Goal: Task Accomplishment & Management: Complete application form

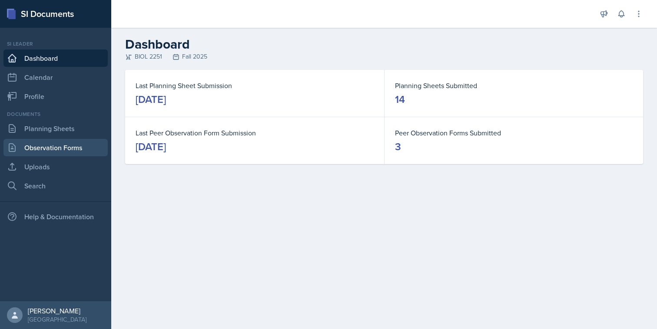
click at [76, 152] on link "Observation Forms" at bounding box center [55, 147] width 104 height 17
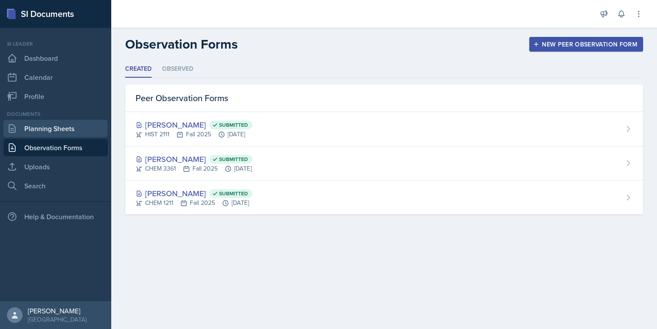
click at [78, 131] on link "Planning Sheets" at bounding box center [55, 128] width 104 height 17
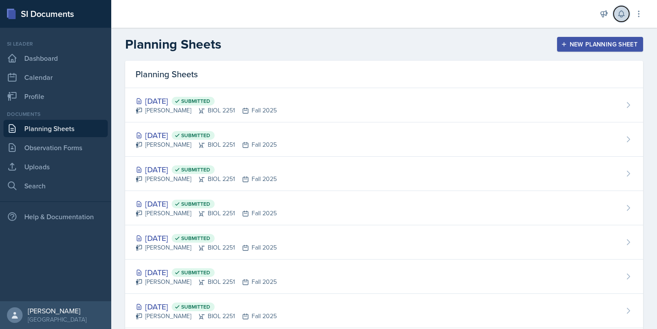
click at [619, 15] on icon at bounding box center [621, 14] width 9 height 9
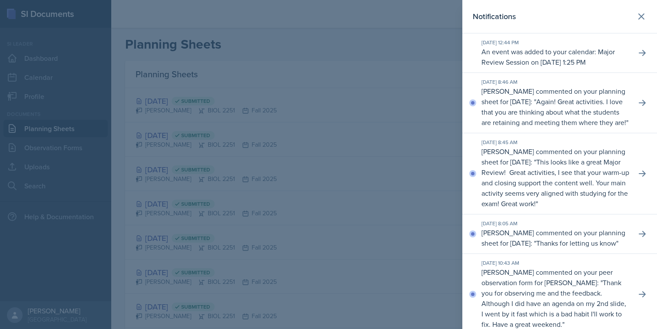
click at [412, 65] on div at bounding box center [328, 164] width 657 height 329
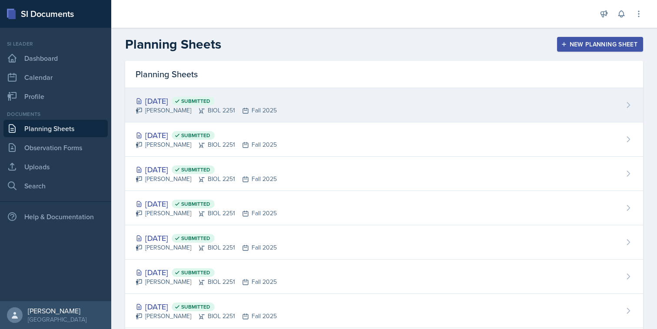
click at [397, 110] on div "[DATE] Submitted [PERSON_NAME] BIOL 2251 Fall 2025" at bounding box center [384, 105] width 518 height 34
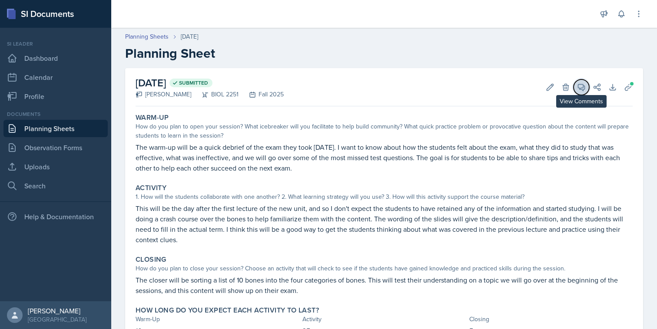
click at [583, 88] on icon at bounding box center [581, 87] width 9 height 9
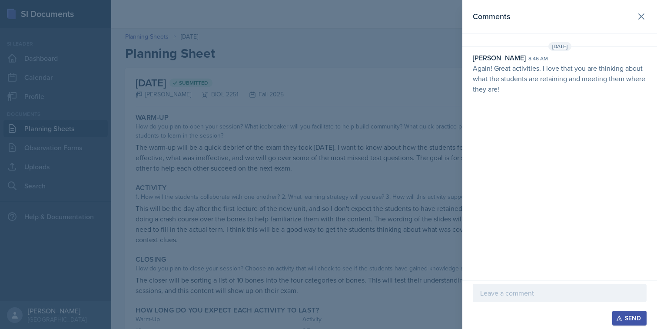
click at [456, 136] on div at bounding box center [328, 164] width 657 height 329
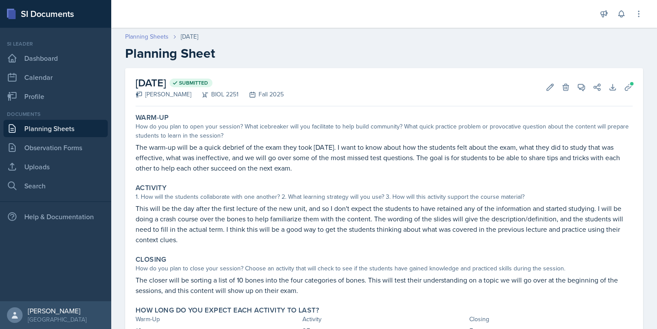
click at [149, 40] on link "Planning Sheets" at bounding box center [146, 36] width 43 height 9
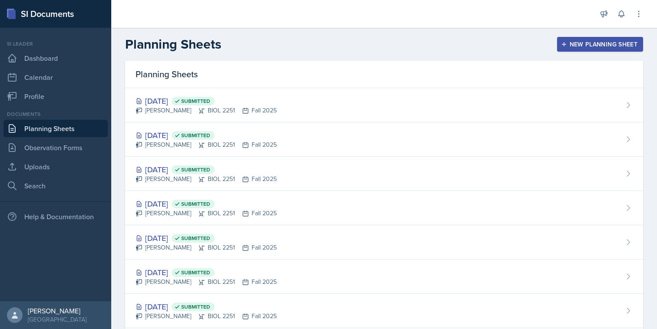
click at [617, 50] on button "New Planning Sheet" at bounding box center [600, 44] width 86 height 15
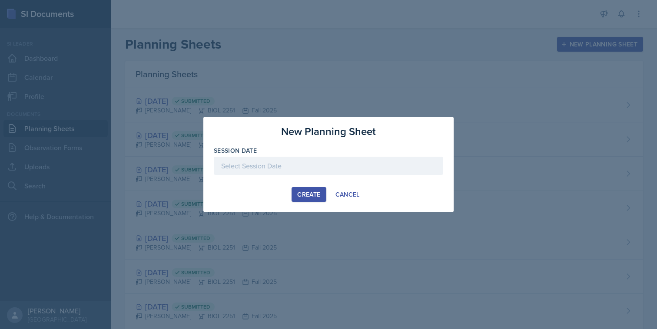
click at [369, 172] on div at bounding box center [328, 166] width 229 height 18
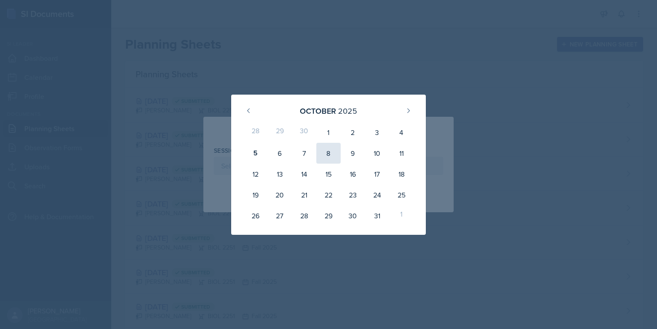
click at [328, 151] on div "8" at bounding box center [328, 153] width 24 height 21
type input "[DATE]"
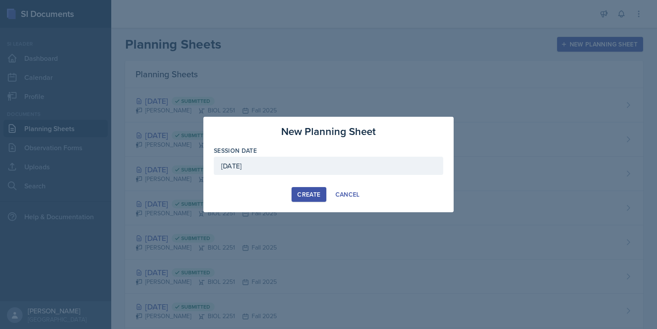
click at [316, 196] on div "Create" at bounding box center [308, 194] width 23 height 7
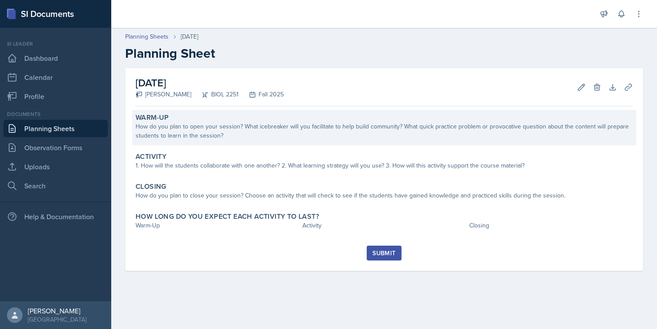
click at [246, 140] on div "Warm-Up How do you plan to open your session? What icebreaker will you facilita…" at bounding box center [384, 128] width 504 height 36
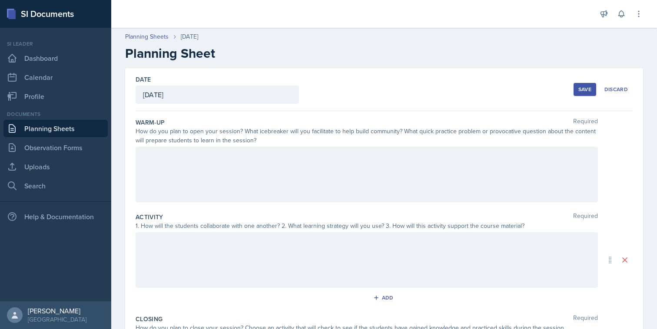
click at [228, 180] on div at bounding box center [367, 175] width 462 height 56
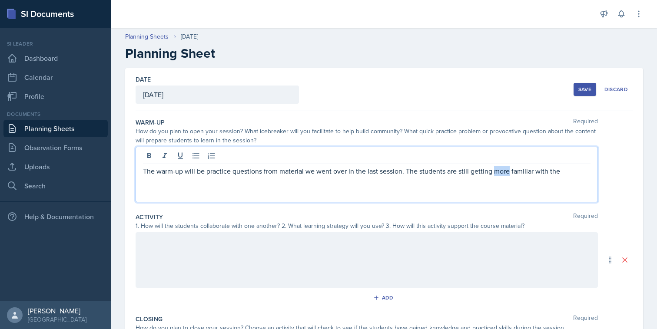
drag, startPoint x: 508, startPoint y: 172, endPoint x: 495, endPoint y: 172, distance: 13.0
click at [495, 172] on p "The warm-up will be practice questions from material we went over in the last s…" at bounding box center [366, 171] width 447 height 10
click at [554, 174] on p "The warm-up will be practice questions from material we went over in the last s…" at bounding box center [366, 171] width 447 height 10
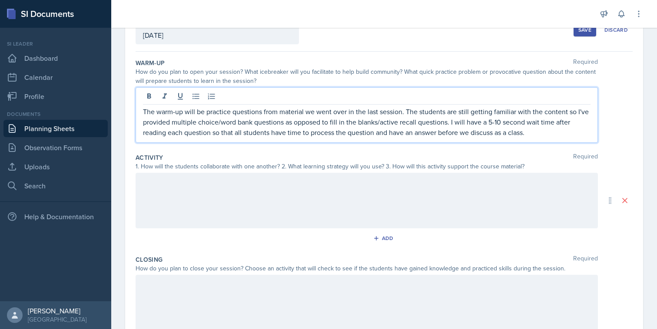
click at [526, 199] on div at bounding box center [367, 201] width 462 height 56
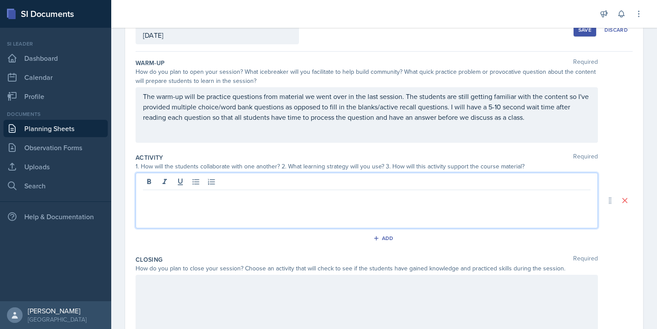
scroll to position [75, 0]
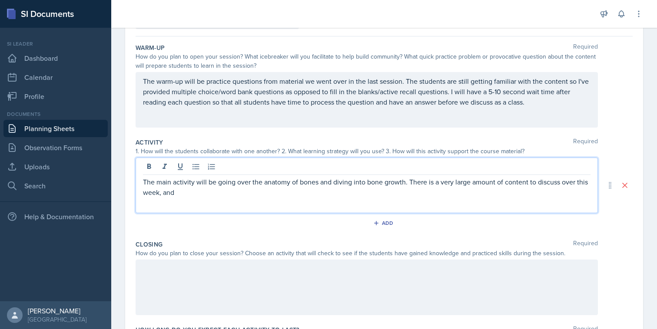
click at [494, 185] on p "The main activity will be going over the anatomy of bones and diving into bone …" at bounding box center [366, 187] width 447 height 21
click at [500, 184] on p "The main activity will be going over the anatomy of bones and diving into bone …" at bounding box center [366, 187] width 447 height 21
click at [503, 183] on p "The main activity will be going over the anatomy of bones and diving into bone …" at bounding box center [366, 187] width 447 height 21
click at [427, 201] on div "The main activity will be going over the anatomy of bones and diving into bone …" at bounding box center [367, 186] width 462 height 56
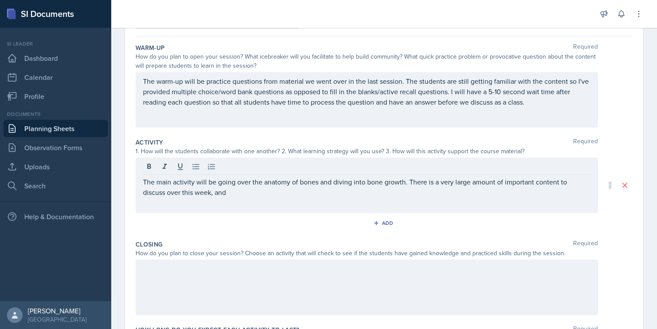
click at [370, 200] on div "The main activity will be going over the anatomy of bones and diving into bone …" at bounding box center [367, 186] width 462 height 56
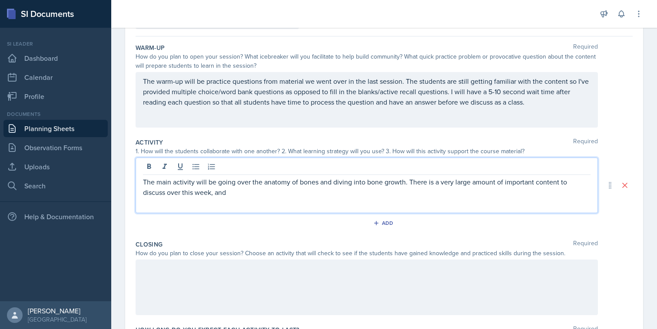
click at [339, 194] on p "The main activity will be going over the anatomy of bones and diving into bone …" at bounding box center [366, 187] width 447 height 21
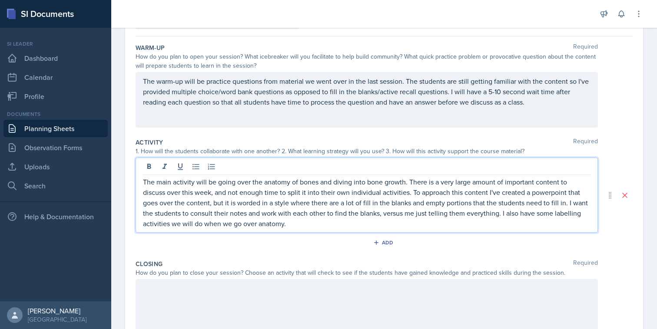
click at [381, 289] on div at bounding box center [367, 307] width 462 height 56
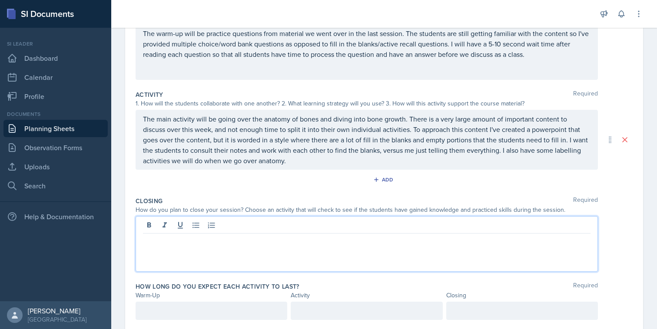
scroll to position [148, 0]
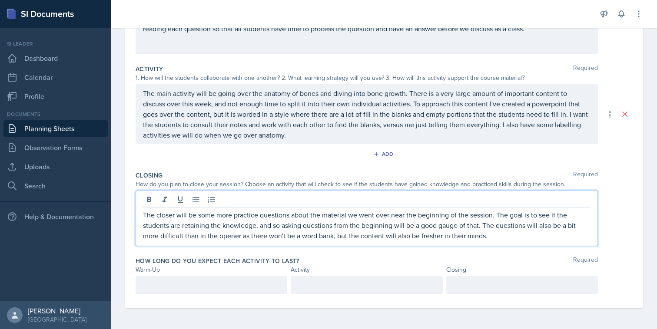
click at [276, 286] on div at bounding box center [212, 285] width 152 height 18
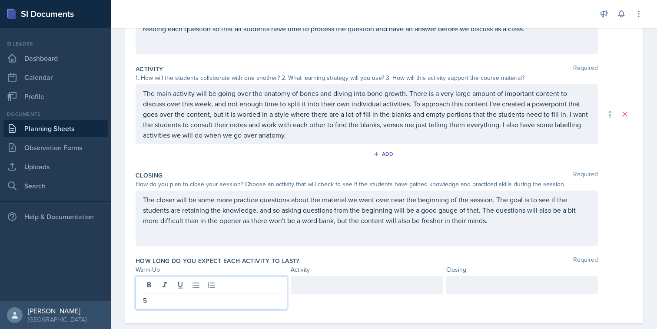
click at [304, 293] on div at bounding box center [367, 285] width 152 height 18
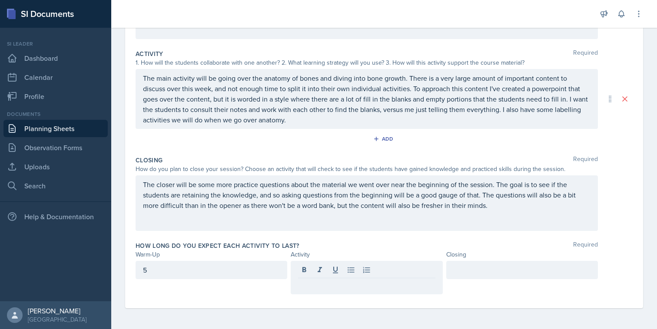
click at [479, 264] on div at bounding box center [522, 270] width 152 height 18
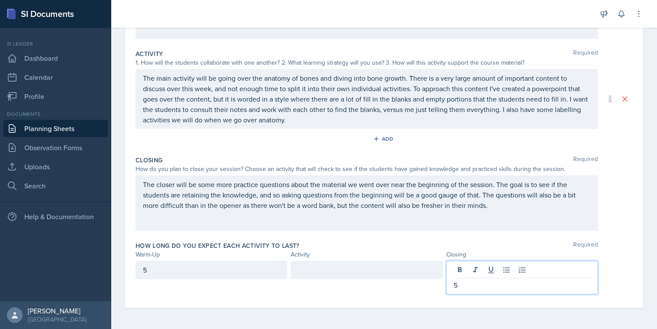
click at [378, 279] on div at bounding box center [367, 270] width 152 height 18
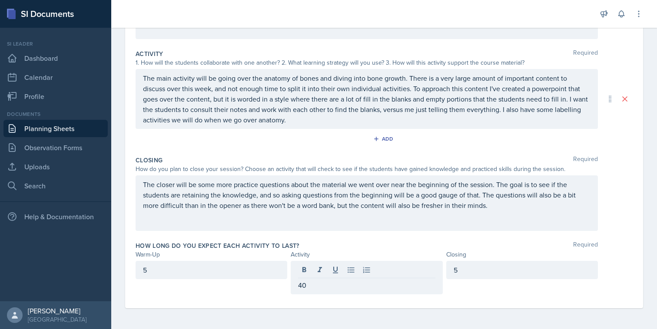
click at [351, 250] on div "How long do you expect each activity to last? Required Warm-Up Activity Closing…" at bounding box center [384, 269] width 497 height 63
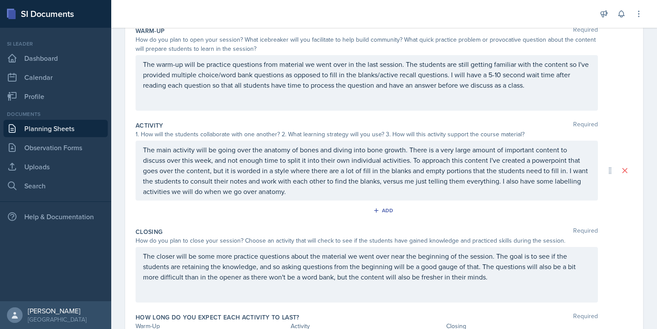
scroll to position [87, 0]
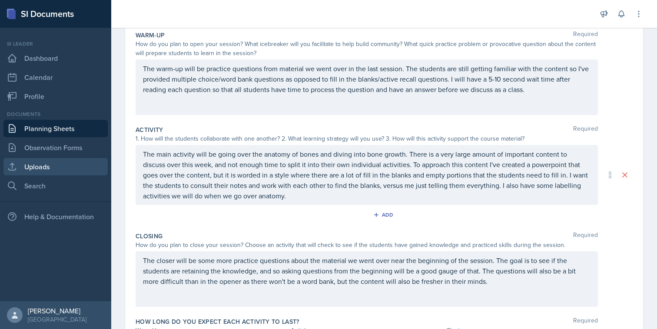
click at [50, 173] on link "Uploads" at bounding box center [55, 166] width 104 height 17
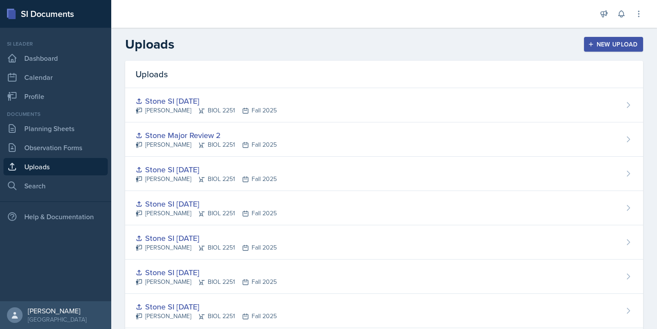
click at [612, 49] on button "New Upload" at bounding box center [614, 44] width 60 height 15
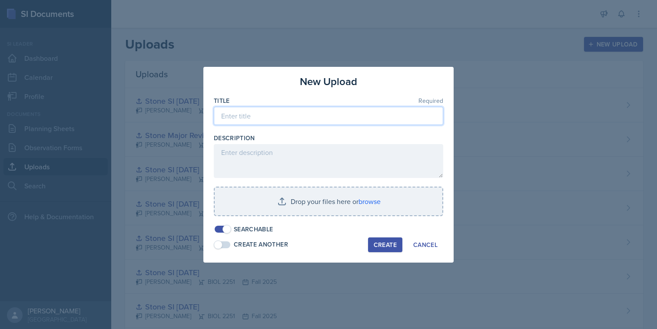
click at [366, 116] on input at bounding box center [328, 116] width 229 height 18
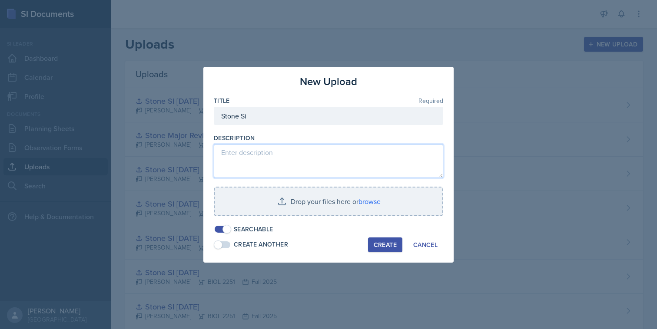
click at [289, 146] on textarea at bounding box center [328, 161] width 229 height 34
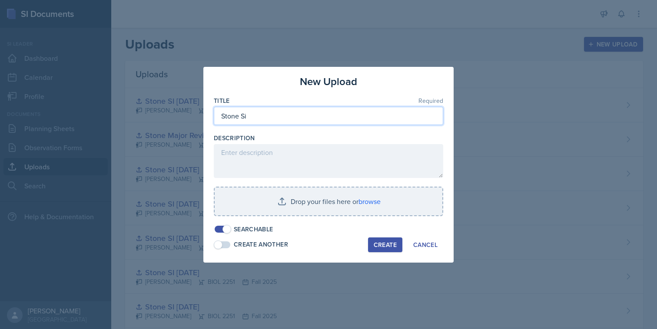
click at [280, 124] on input "Stone Si" at bounding box center [328, 116] width 229 height 18
click at [267, 141] on div "Description" at bounding box center [328, 138] width 229 height 9
click at [273, 128] on div at bounding box center [328, 129] width 229 height 9
click at [279, 119] on input "Stone SI" at bounding box center [328, 116] width 229 height 18
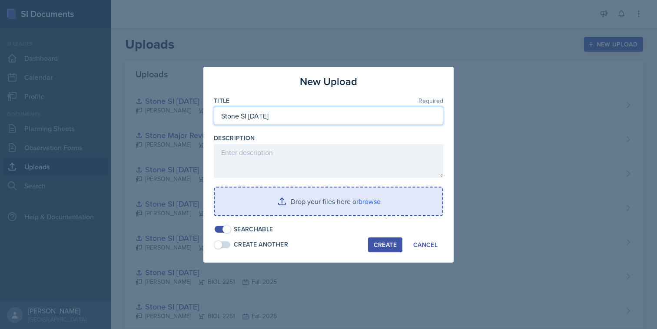
type input "Stone SI [DATE]"
click at [249, 204] on input "file" at bounding box center [329, 202] width 228 height 28
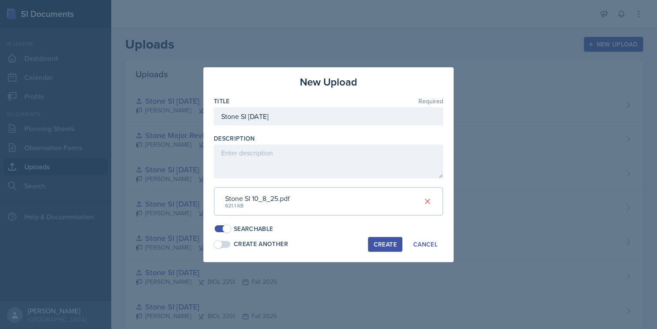
click at [387, 246] on div "Create" at bounding box center [385, 244] width 23 height 7
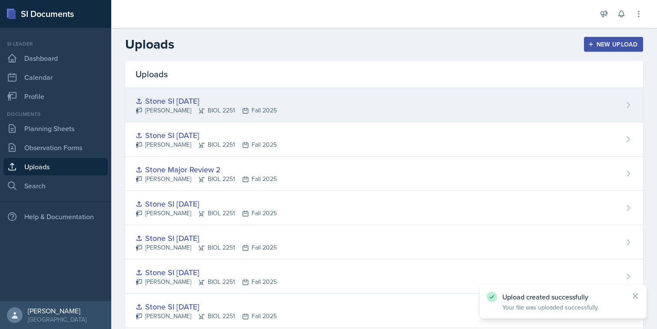
click at [592, 89] on div "Stone SI [DATE] [PERSON_NAME] BIOL 2251 Fall 2025" at bounding box center [384, 105] width 518 height 34
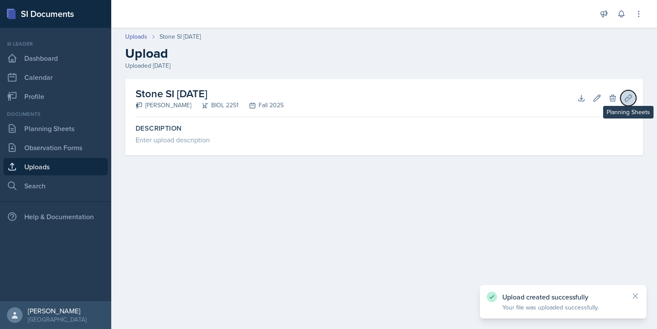
click at [623, 100] on button "Planning Sheets" at bounding box center [628, 98] width 16 height 16
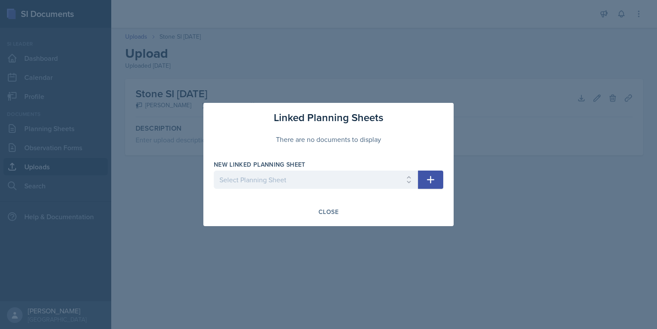
click at [373, 189] on div at bounding box center [316, 193] width 204 height 9
click at [373, 185] on select "Select Planning Sheet [DATE] [DATE] [DATE] [DATE] [DATE] [DATE] [DATE] [DATE] […" at bounding box center [316, 180] width 204 height 18
select select "8b534c63-995b-47a2-b7c6-f942cb9a09f4"
click at [214, 171] on select "Select Planning Sheet [DATE] [DATE] [DATE] [DATE] [DATE] [DATE] [DATE] [DATE] […" at bounding box center [316, 180] width 204 height 18
click at [431, 185] on button "button" at bounding box center [430, 180] width 25 height 18
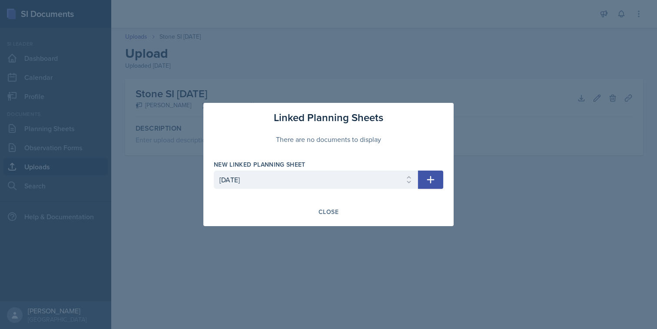
select select
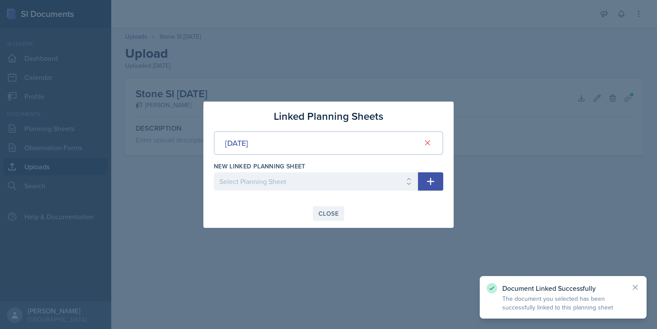
click at [331, 213] on div "Close" at bounding box center [328, 213] width 20 height 7
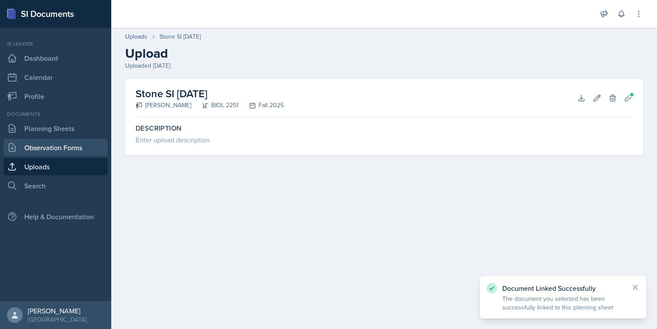
click at [53, 146] on link "Observation Forms" at bounding box center [55, 147] width 104 height 17
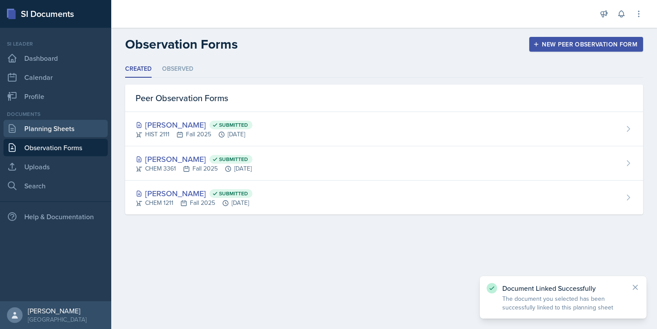
click at [59, 130] on link "Planning Sheets" at bounding box center [55, 128] width 104 height 17
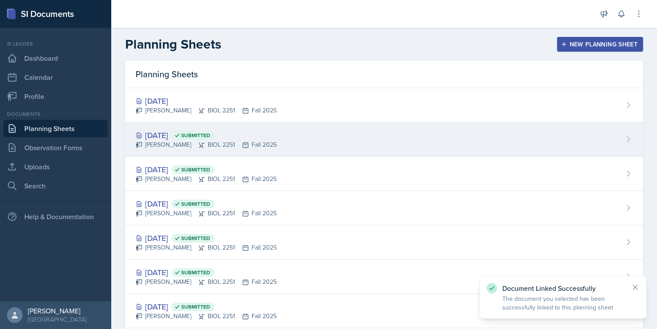
click at [198, 145] on icon at bounding box center [201, 145] width 7 height 7
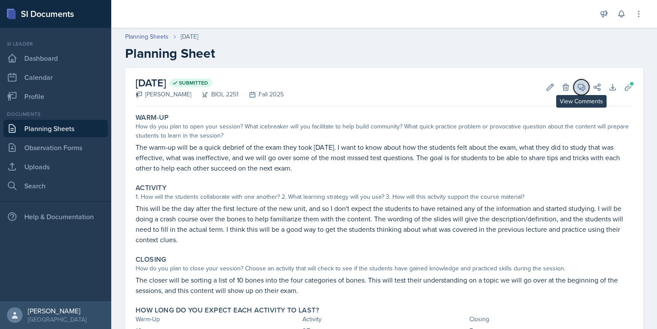
click at [578, 89] on icon at bounding box center [581, 87] width 9 height 9
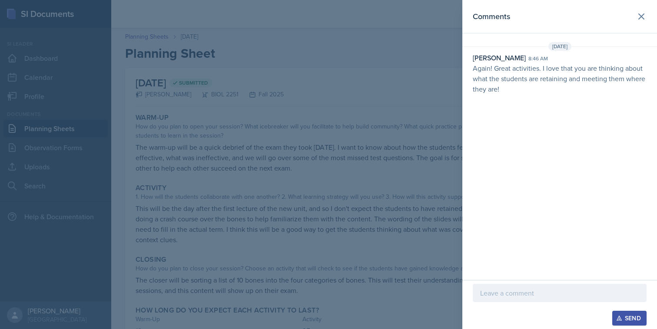
click at [518, 295] on p at bounding box center [559, 293] width 159 height 10
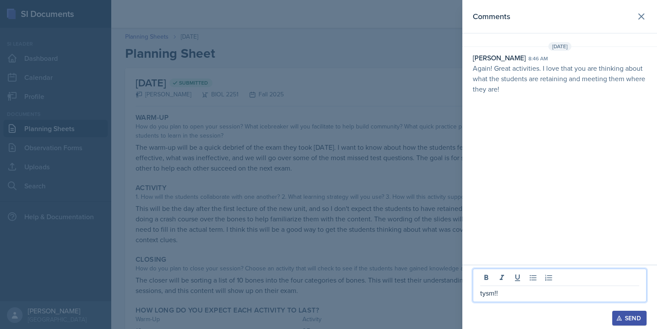
click at [621, 316] on icon "button" at bounding box center [619, 318] width 6 height 6
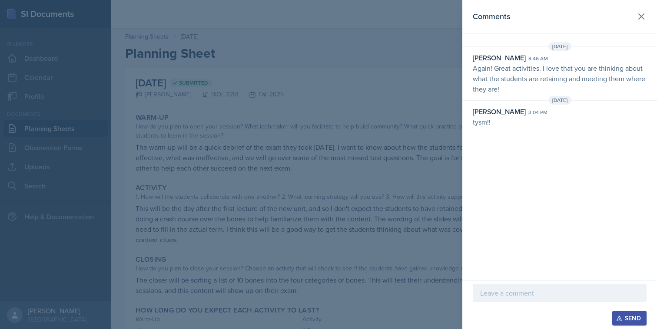
click at [215, 132] on div at bounding box center [328, 164] width 657 height 329
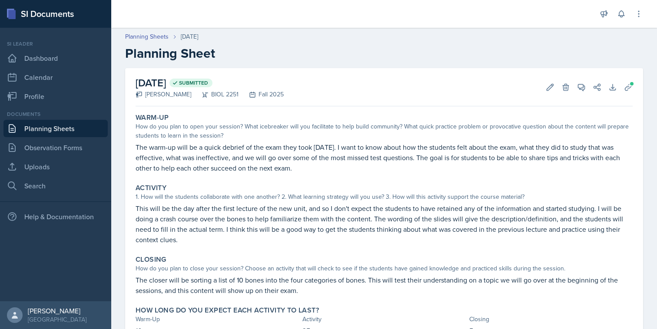
click at [90, 133] on link "Planning Sheets" at bounding box center [55, 128] width 104 height 17
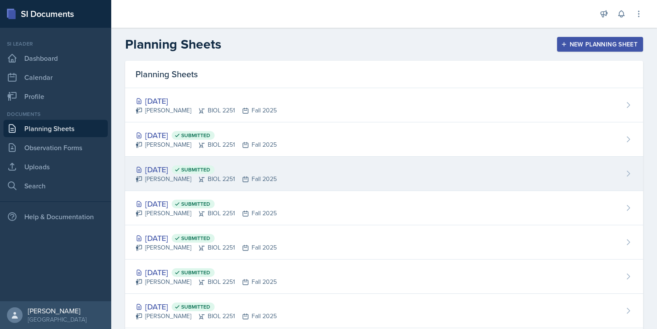
click at [175, 169] on div "[DATE] Submitted" at bounding box center [206, 170] width 141 height 12
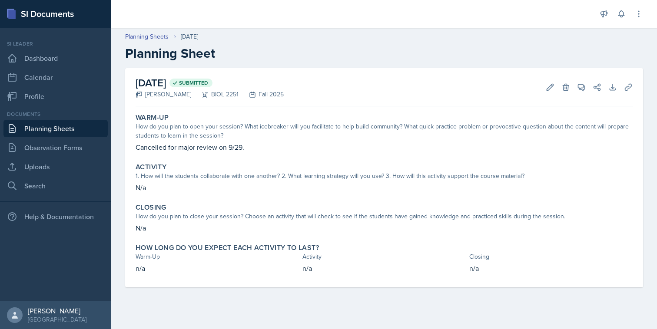
click at [96, 130] on link "Planning Sheets" at bounding box center [55, 128] width 104 height 17
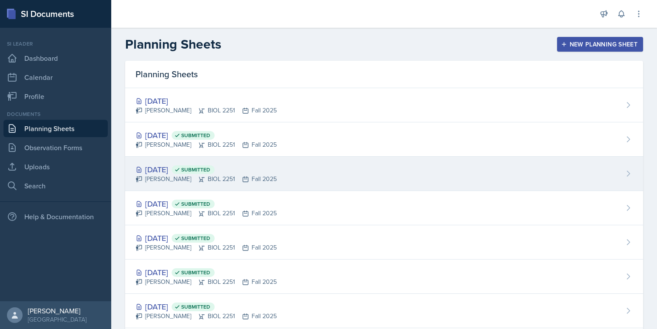
click at [235, 184] on div "[DATE] Submitted [PERSON_NAME] BIOL 2251 Fall 2025" at bounding box center [384, 174] width 518 height 34
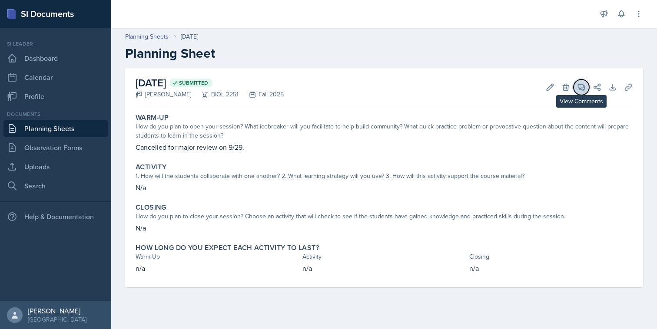
click at [582, 88] on icon at bounding box center [581, 87] width 9 height 9
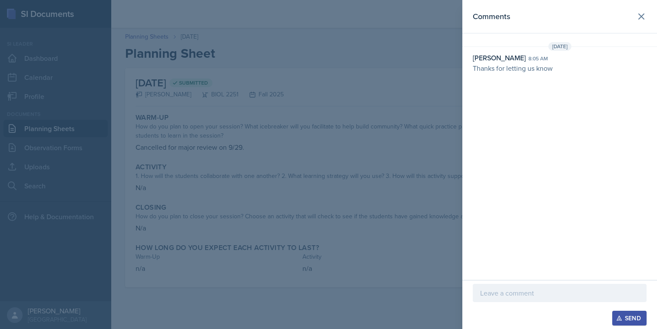
click at [442, 263] on div at bounding box center [328, 164] width 657 height 329
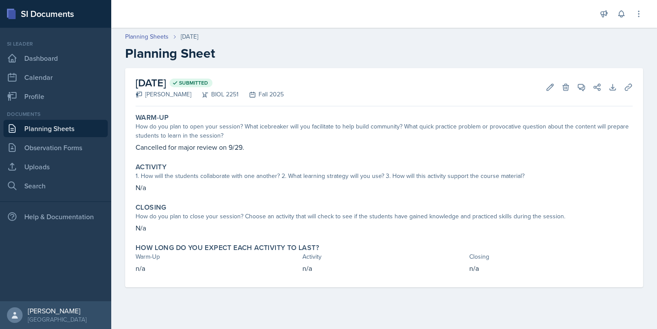
click at [84, 131] on link "Planning Sheets" at bounding box center [55, 128] width 104 height 17
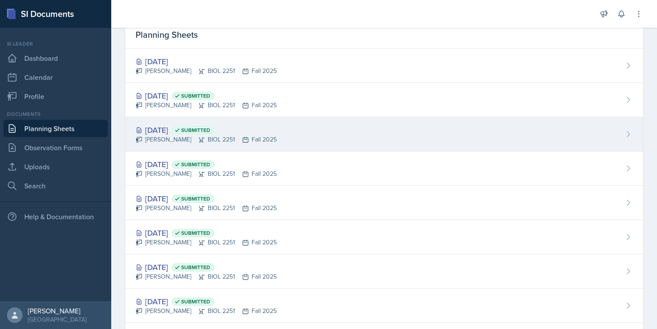
scroll to position [40, 0]
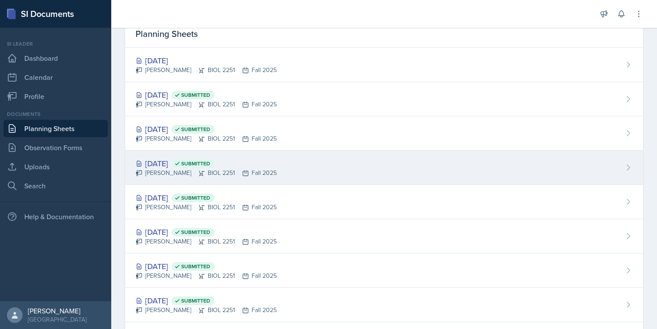
click at [181, 177] on div "[PERSON_NAME] BIOL 2251 Fall 2025" at bounding box center [206, 173] width 141 height 9
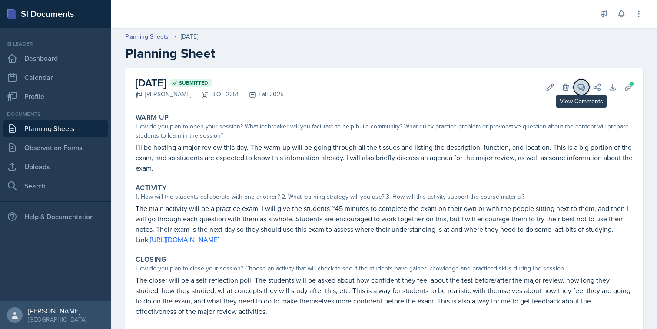
click at [582, 86] on icon at bounding box center [581, 87] width 7 height 7
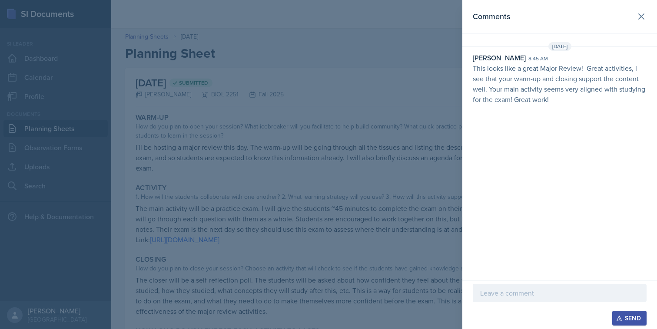
click at [530, 304] on div at bounding box center [560, 306] width 174 height 9
click at [528, 295] on p at bounding box center [559, 293] width 159 height 10
click at [612, 322] on button "Send" at bounding box center [629, 318] width 34 height 15
click at [354, 187] on div at bounding box center [328, 164] width 657 height 329
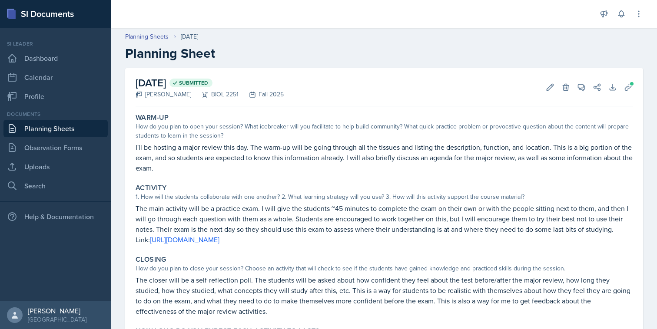
click at [77, 123] on link "Planning Sheets" at bounding box center [55, 128] width 104 height 17
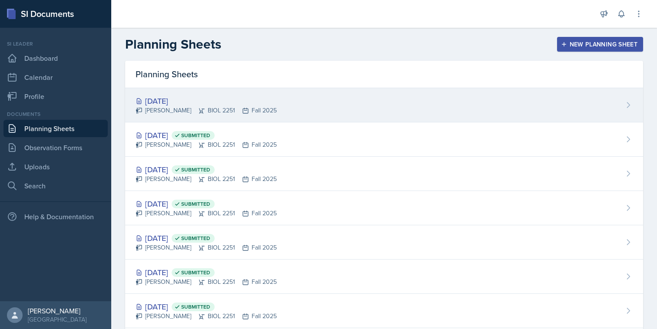
click at [173, 114] on div "[PERSON_NAME] BIOL 2251 Fall 2025" at bounding box center [206, 110] width 141 height 9
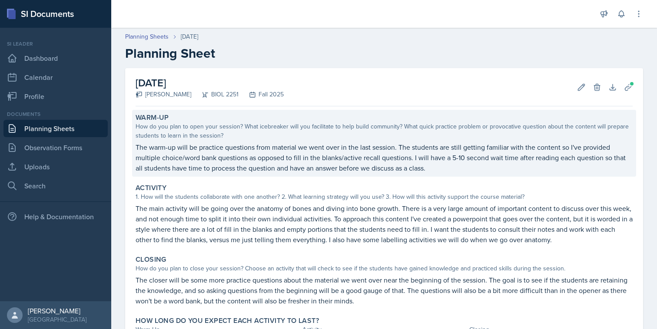
scroll to position [77, 0]
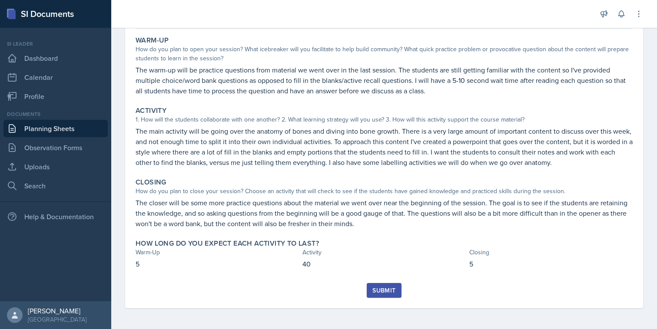
click at [375, 293] on div "Submit" at bounding box center [383, 290] width 23 height 7
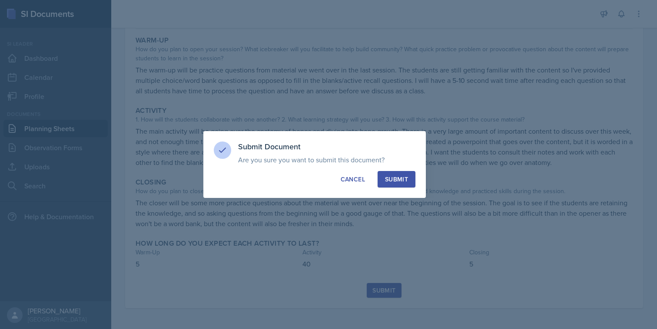
click at [400, 185] on button "Submit" at bounding box center [396, 179] width 38 height 17
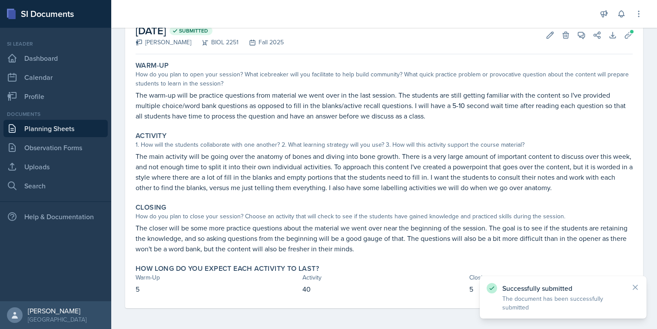
scroll to position [0, 0]
